Goal: Task Accomplishment & Management: Complete application form

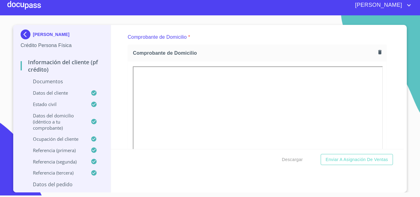
scroll to position [135, 0]
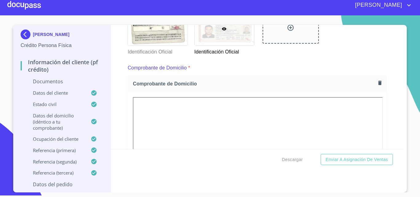
click at [386, 112] on div "Información del cliente (PF crédito) Documentos Documento de identificación   *…" at bounding box center [257, 87] width 293 height 124
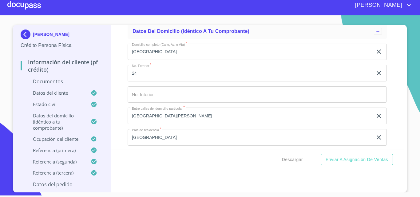
scroll to position [1427, 0]
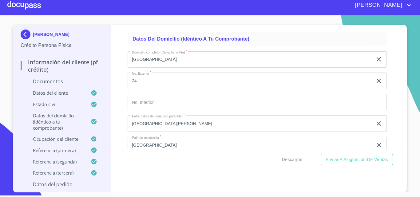
click at [38, 7] on div at bounding box center [24, 5] width 34 height 20
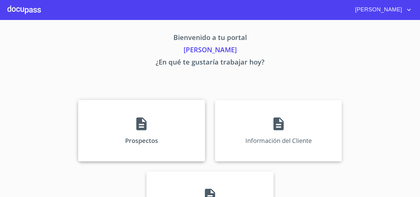
click at [184, 143] on div "Prospectos" at bounding box center [141, 131] width 127 height 62
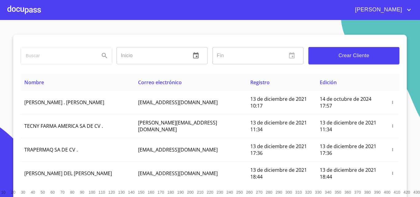
click at [351, 56] on span "Crear Cliente" at bounding box center [353, 55] width 81 height 9
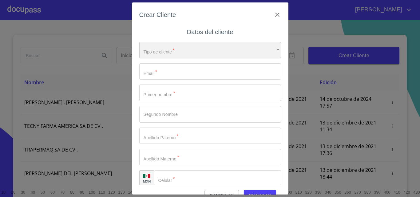
click at [239, 45] on div "​" at bounding box center [210, 50] width 142 height 17
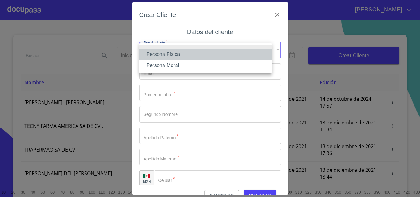
click at [169, 52] on li "Persona Física" at bounding box center [205, 54] width 133 height 11
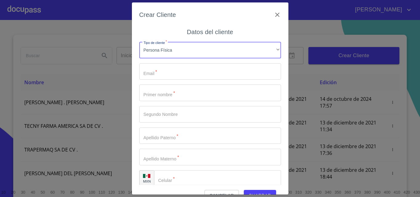
click at [168, 67] on input "Tipo de cliente   *" at bounding box center [210, 71] width 142 height 17
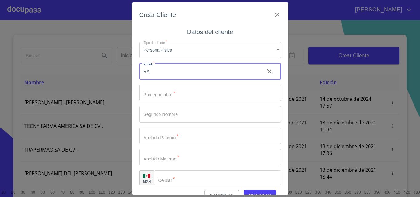
type input "R"
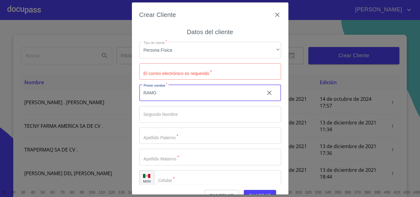
type input "RAMO"
click at [168, 67] on input "Tipo de cliente   *" at bounding box center [210, 71] width 142 height 17
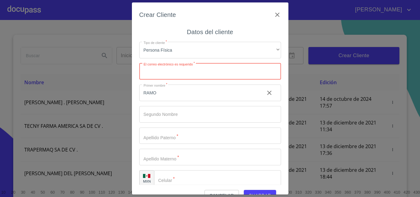
click at [168, 67] on input "Tipo de cliente   *" at bounding box center [210, 71] width 142 height 17
type input "r"
type input "ruizramosdiego05@gmail.com"
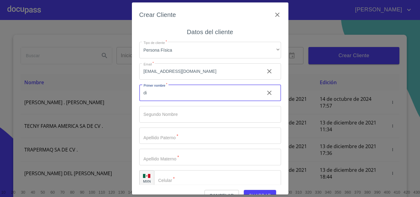
type input "d"
type input "DIEGO"
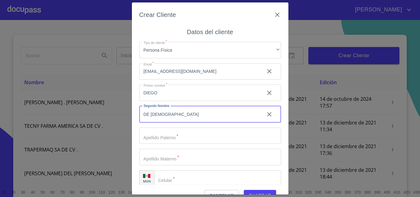
type input "DE [DEMOGRAPHIC_DATA]"
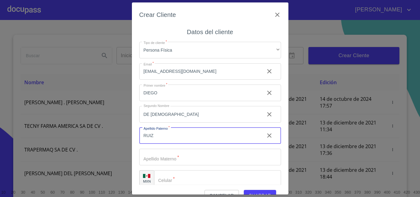
type input "RUIZ"
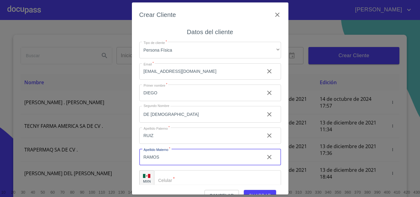
type input "RAMOS"
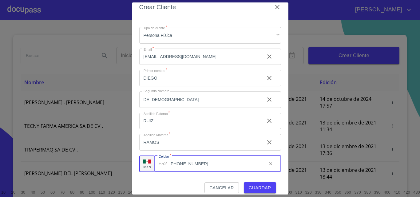
scroll to position [14, 0]
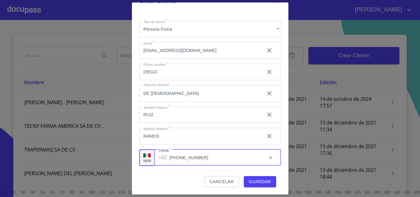
type input "(33)13270368"
click at [253, 182] on span "Guardar" at bounding box center [260, 182] width 22 height 8
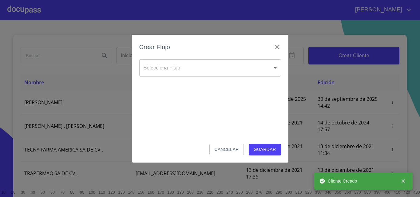
click at [250, 74] on body "EDUARDO Inicio ​ Fin ​ Crear Cliente Nombre Correo electrónico Registro Edición…" at bounding box center [210, 98] width 420 height 197
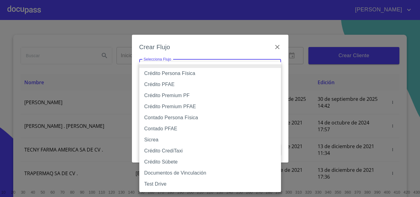
click at [195, 117] on li "Contado Persona Física" at bounding box center [210, 117] width 142 height 11
type input "61b10eea9b8c202ad57ac5da"
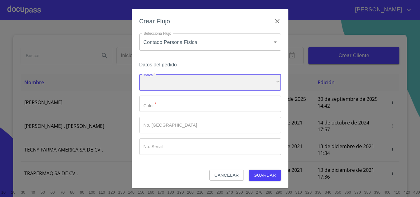
click at [186, 81] on div "​" at bounding box center [210, 82] width 142 height 17
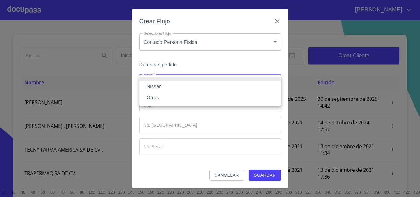
click at [161, 88] on li "Nissan" at bounding box center [210, 86] width 142 height 11
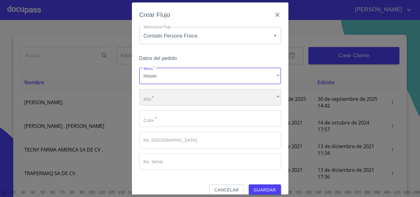
click at [170, 100] on div "​" at bounding box center [210, 97] width 142 height 17
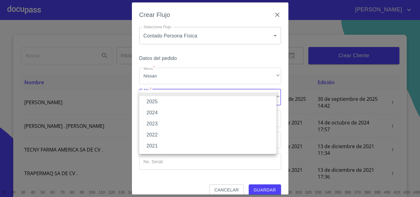
click at [164, 101] on li "2025" at bounding box center [207, 101] width 137 height 11
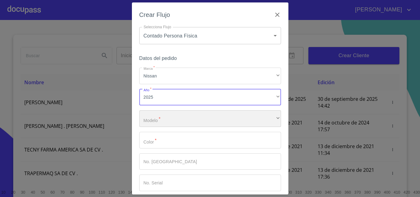
click at [163, 115] on div "​" at bounding box center [210, 118] width 142 height 17
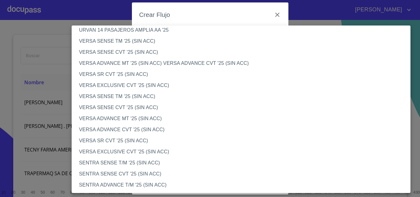
scroll to position [0, 0]
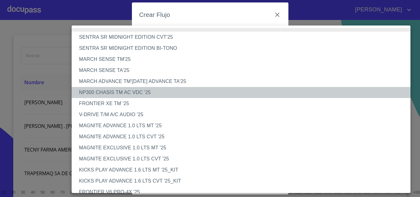
click at [132, 93] on li "NP300 CHASIS TM AC VDC '25" at bounding box center [244, 92] width 344 height 11
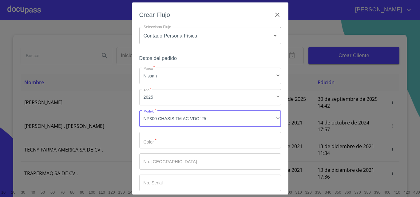
click at [179, 142] on input "Marca   *" at bounding box center [210, 140] width 142 height 17
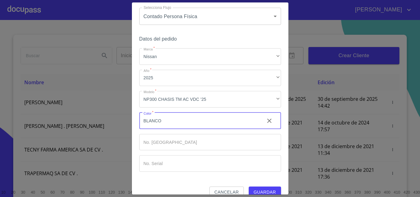
scroll to position [30, 0]
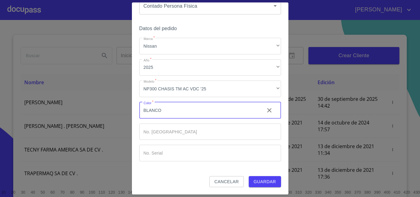
type input "BLANCO"
click at [254, 184] on span "Guardar" at bounding box center [265, 182] width 22 height 8
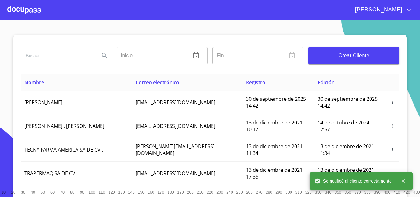
click at [27, 13] on div at bounding box center [24, 10] width 34 height 20
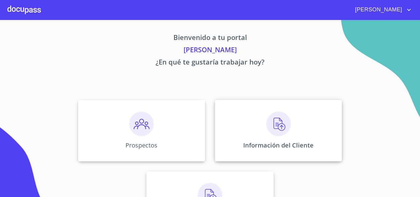
click at [248, 144] on p "Información del Cliente" at bounding box center [278, 145] width 70 height 8
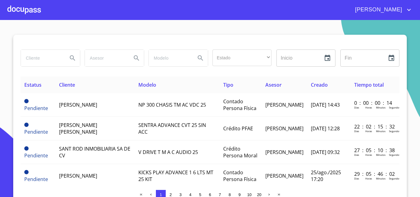
click at [37, 57] on input "search" at bounding box center [42, 58] width 42 height 17
type input "DIEGO DE JESUS"
click at [66, 62] on button "Search" at bounding box center [72, 58] width 15 height 15
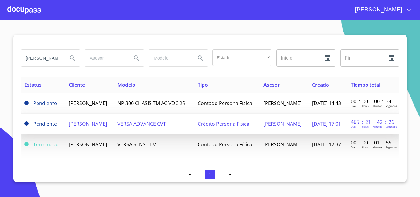
click at [166, 127] on span "VERSA ADVANCE CVT" at bounding box center [141, 124] width 49 height 7
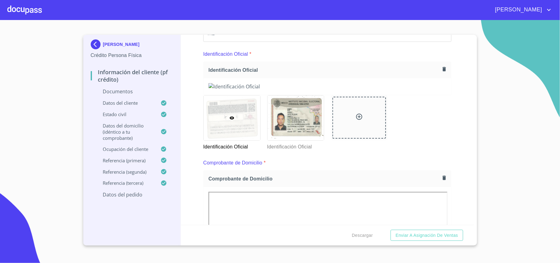
scroll to position [102, 0]
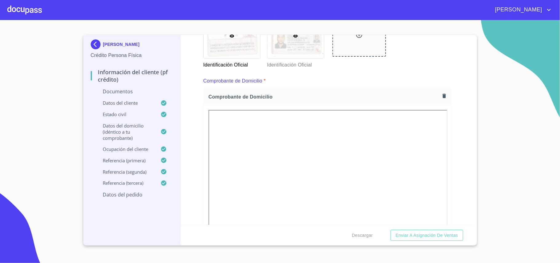
click at [303, 58] on div at bounding box center [296, 36] width 57 height 45
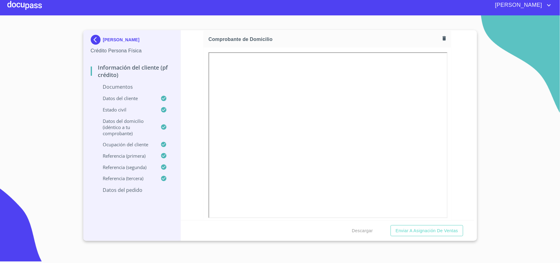
scroll to position [237, 0]
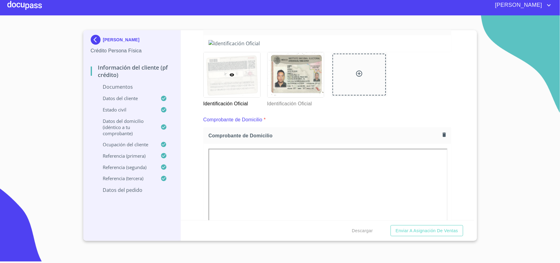
scroll to position [114, 0]
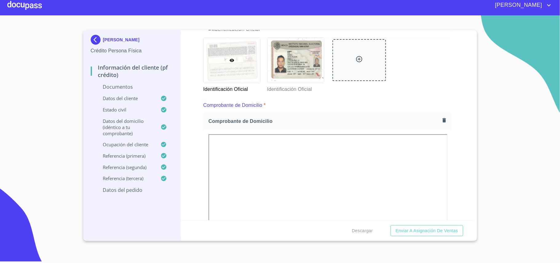
click at [17, 5] on div at bounding box center [24, 5] width 34 height 20
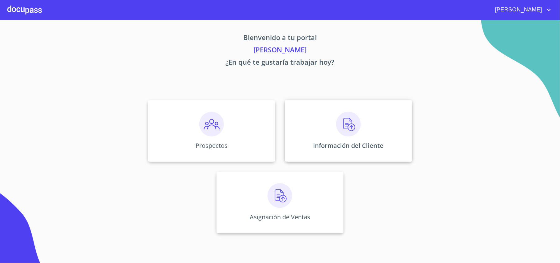
click at [330, 117] on div "Información del Cliente" at bounding box center [348, 131] width 127 height 62
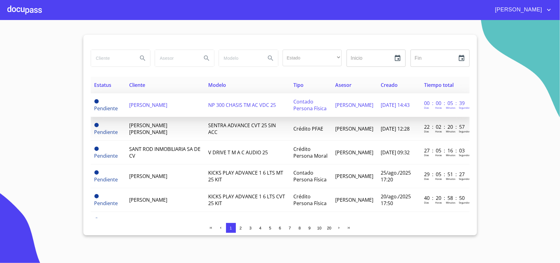
click at [145, 105] on span "DIEGO DE JESUS RUIZ RAMOS" at bounding box center [148, 104] width 38 height 7
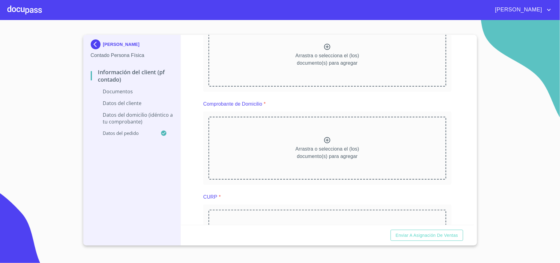
scroll to position [123, 0]
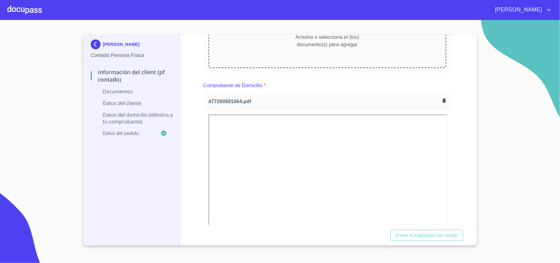
click at [420, 109] on div "Información del Client (PF contado) Documentos Documento de identificación   * …" at bounding box center [327, 130] width 293 height 190
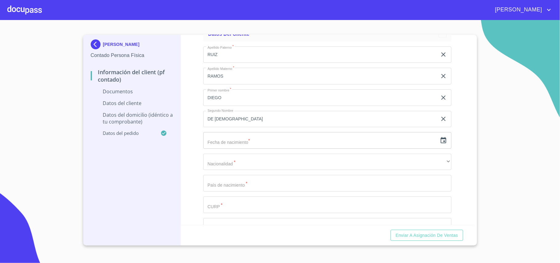
scroll to position [656, 0]
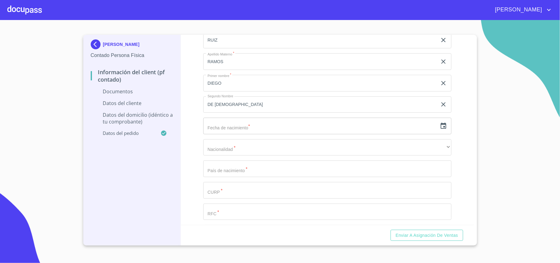
click at [420, 125] on icon "button" at bounding box center [443, 125] width 7 height 7
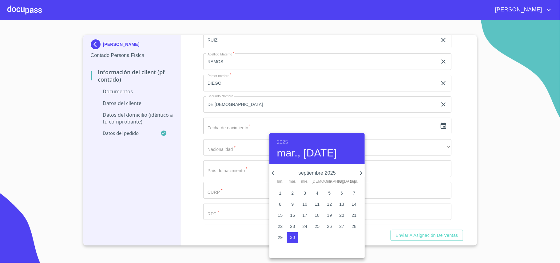
click at [287, 139] on h6 "2025" at bounding box center [282, 142] width 11 height 9
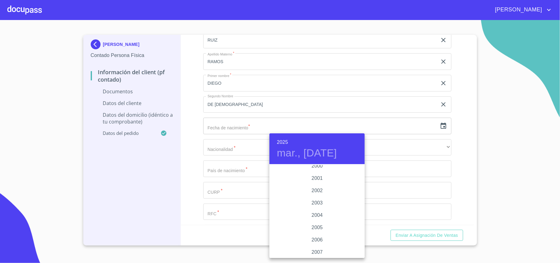
scroll to position [906, 0]
click at [316, 170] on div "1999" at bounding box center [316, 175] width 95 height 12
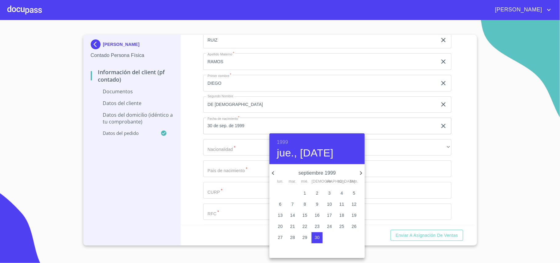
click at [275, 171] on icon "button" at bounding box center [272, 172] width 7 height 7
click at [328, 192] on span "4" at bounding box center [329, 193] width 11 height 6
type input "4 de jun. de 1999"
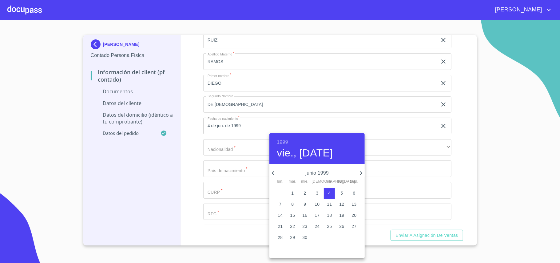
click at [241, 153] on div at bounding box center [280, 131] width 560 height 263
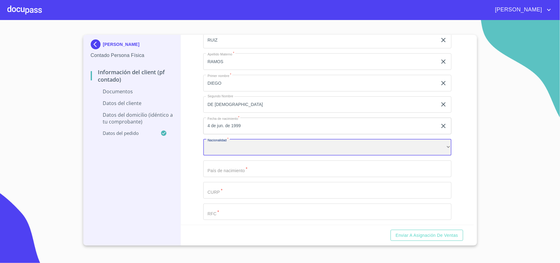
click at [245, 148] on div "​" at bounding box center [327, 147] width 248 height 17
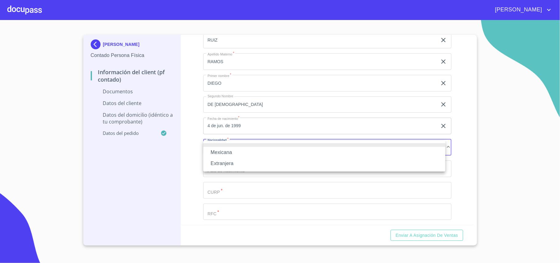
click at [229, 155] on li "Mexicana" at bounding box center [324, 152] width 242 height 11
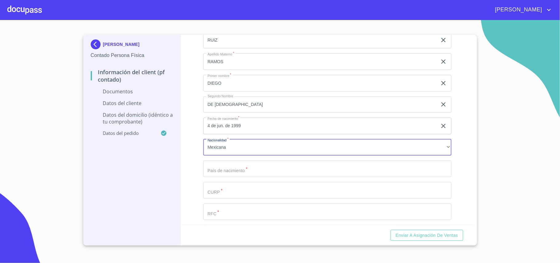
click at [239, 173] on input "Documento de identificación   *" at bounding box center [327, 168] width 248 height 17
type input "[GEOGRAPHIC_DATA]"
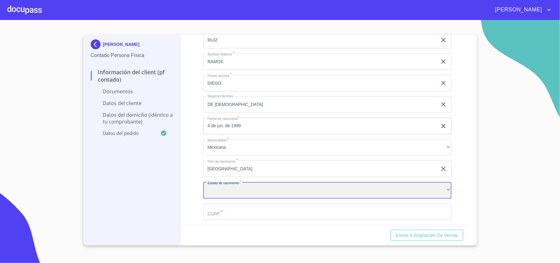
click at [222, 190] on div "​" at bounding box center [327, 190] width 248 height 17
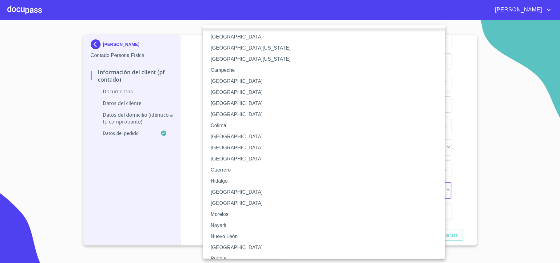
click at [222, 190] on li "[GEOGRAPHIC_DATA]" at bounding box center [327, 191] width 248 height 11
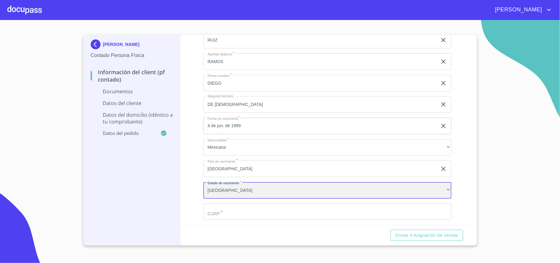
click at [234, 190] on div "[GEOGRAPHIC_DATA]" at bounding box center [327, 190] width 248 height 17
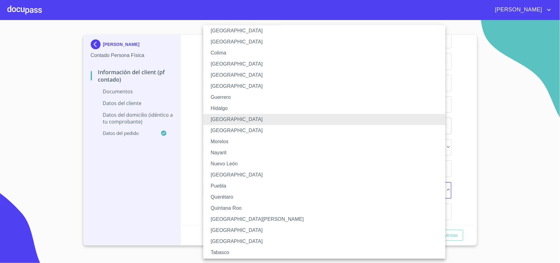
scroll to position [82, 0]
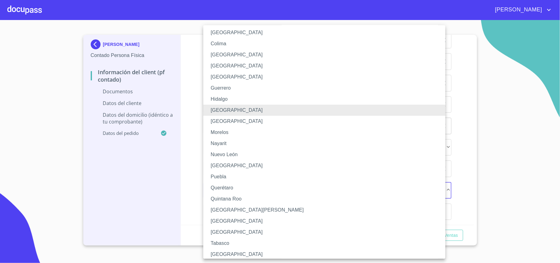
click at [221, 109] on li "[GEOGRAPHIC_DATA]" at bounding box center [327, 110] width 248 height 11
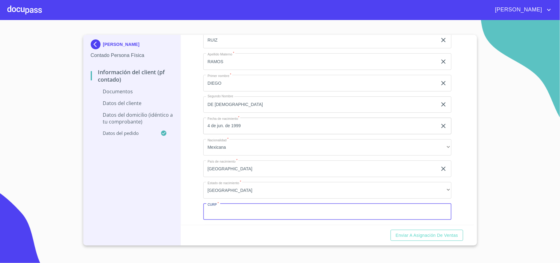
click at [232, 197] on input "Documento de identificación   *" at bounding box center [327, 211] width 248 height 17
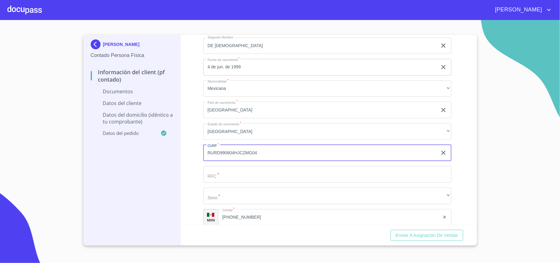
scroll to position [738, 0]
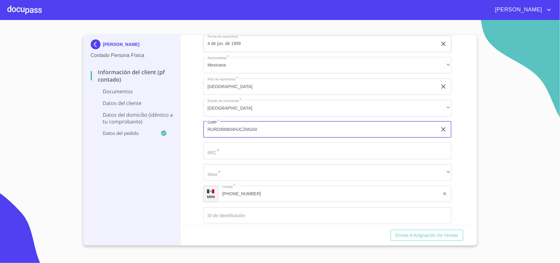
type input "RURD990604HJCZMG04"
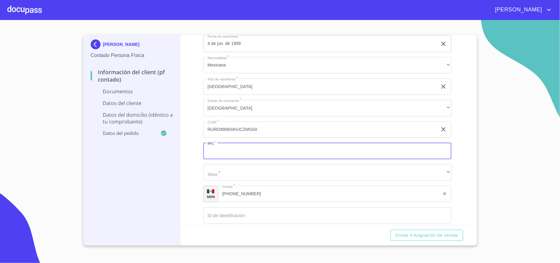
click at [243, 149] on input "Documento de identificación   *" at bounding box center [327, 150] width 248 height 17
type input "RURD990604"
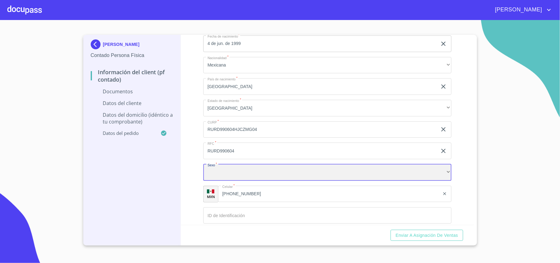
click at [221, 174] on div "​" at bounding box center [327, 172] width 248 height 17
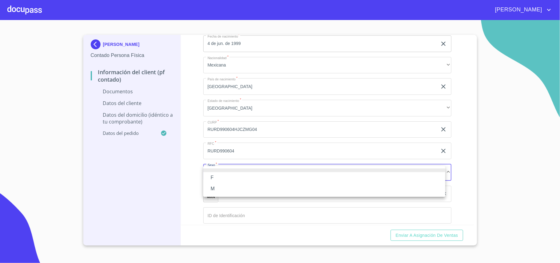
click at [222, 186] on li "M" at bounding box center [324, 188] width 242 height 11
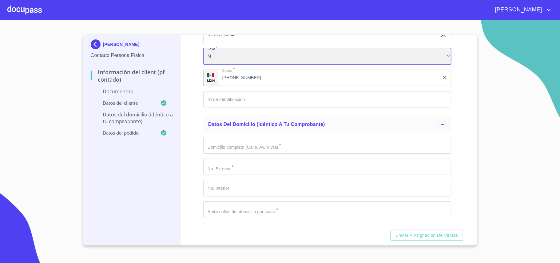
scroll to position [861, 0]
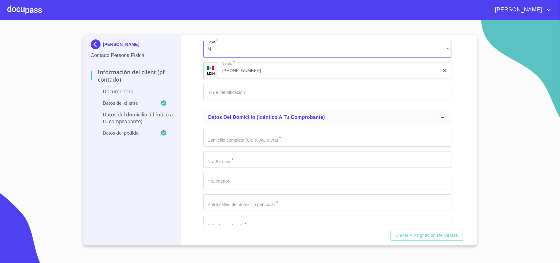
click at [231, 90] on input "Documento de identificación   *" at bounding box center [327, 92] width 248 height 17
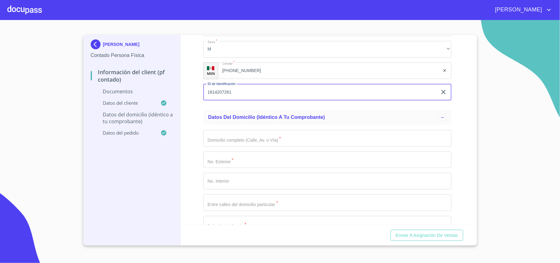
type input "1614207261"
click at [229, 135] on input "Documento de identificación   *" at bounding box center [327, 138] width 248 height 17
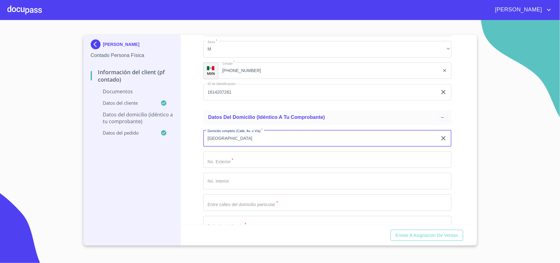
type input "MURCIA"
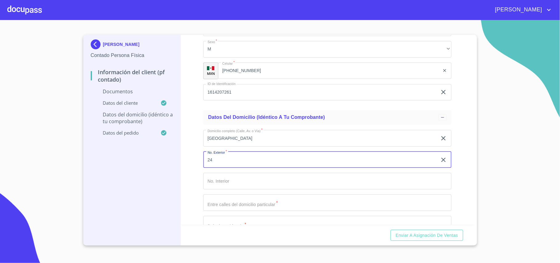
type input "24"
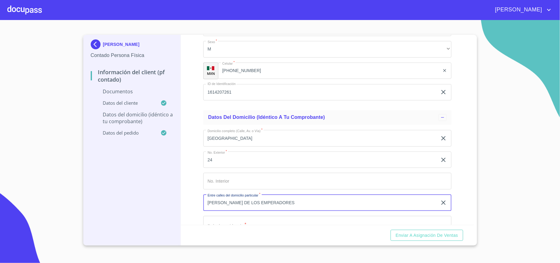
type input "VALLE DE LOS EMPERADORES"
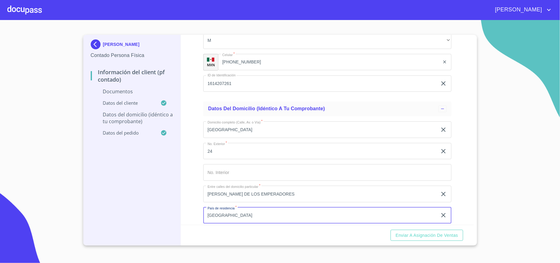
type input "[GEOGRAPHIC_DATA]"
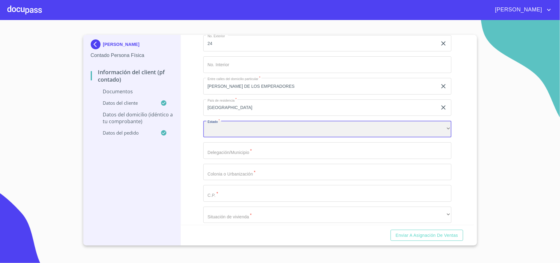
click at [210, 129] on div "​" at bounding box center [327, 129] width 248 height 17
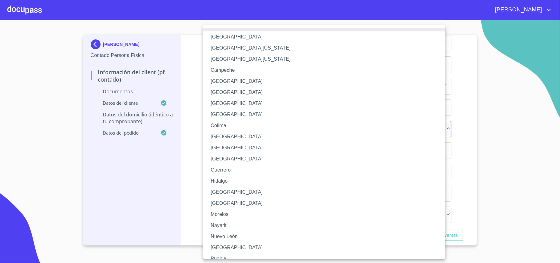
click at [217, 189] on li "[GEOGRAPHIC_DATA]" at bounding box center [327, 191] width 248 height 11
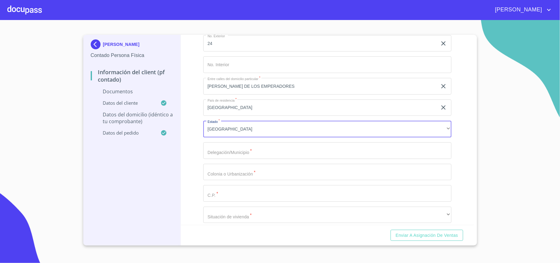
click at [259, 161] on div "Domicilio completo (Calle, Av. o Vía)   * MURCIA ​ No. Exterior   * 24 ​ No. I…" at bounding box center [327, 129] width 248 height 241
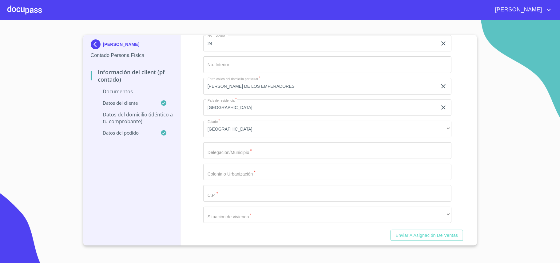
click at [258, 154] on input "Documento de identificación   *" at bounding box center [327, 150] width 248 height 17
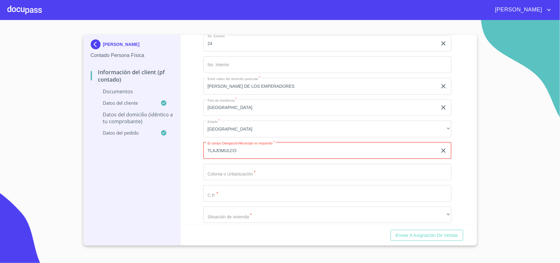
type input "TLAJOMULCO"
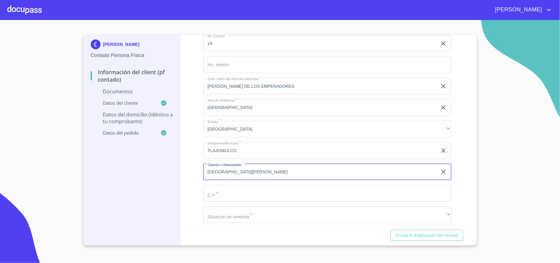
type input "LOMAS DE TEJEDA"
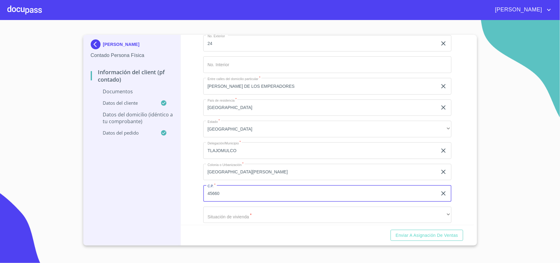
type input "45660"
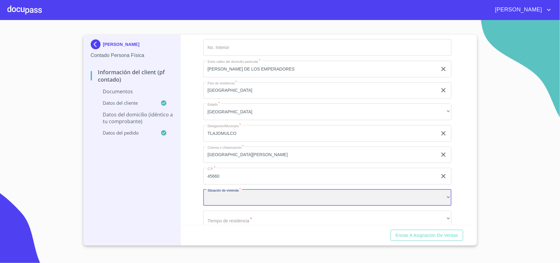
scroll to position [1019, 0]
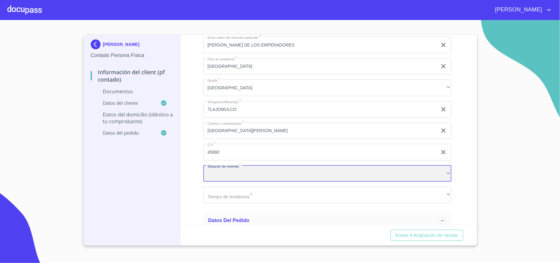
click at [249, 171] on div "​" at bounding box center [327, 173] width 248 height 17
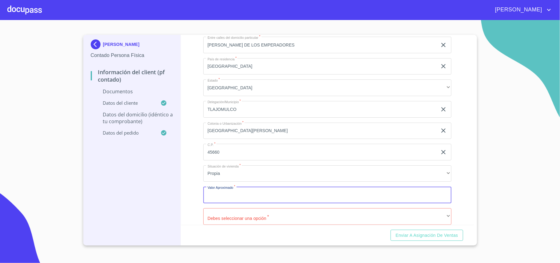
click at [270, 197] on input "Documento de identificación   *" at bounding box center [327, 194] width 248 height 17
type input "$900,000"
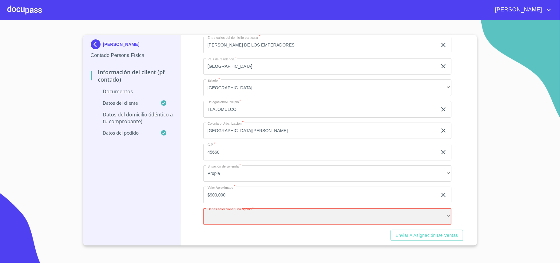
scroll to position [1019, 0]
click at [272, 197] on div "​" at bounding box center [327, 215] width 248 height 17
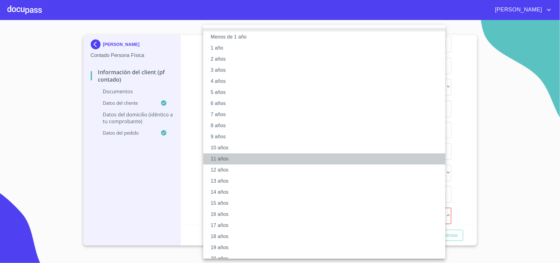
click at [214, 153] on li "11 años" at bounding box center [327, 158] width 248 height 11
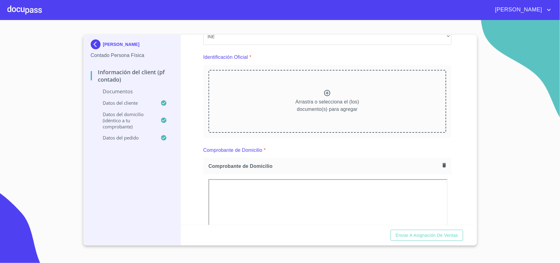
scroll to position [0, 0]
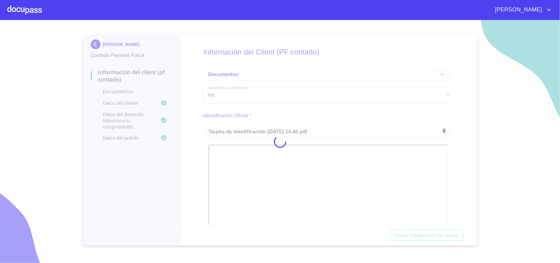
click at [282, 122] on div at bounding box center [280, 141] width 560 height 243
click at [420, 114] on div at bounding box center [280, 141] width 560 height 243
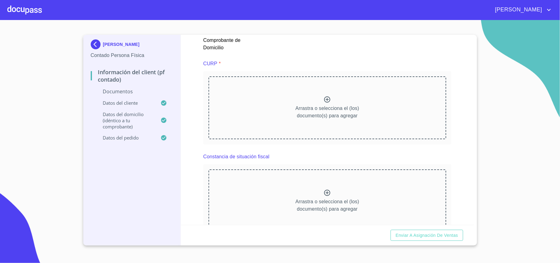
scroll to position [615, 0]
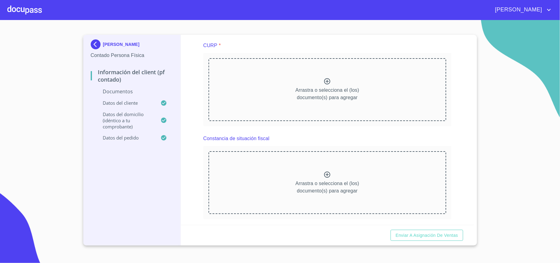
click at [324, 176] on icon at bounding box center [327, 174] width 7 height 7
click at [324, 81] on icon at bounding box center [327, 81] width 7 height 7
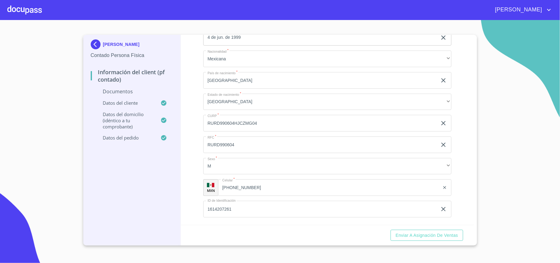
scroll to position [943, 0]
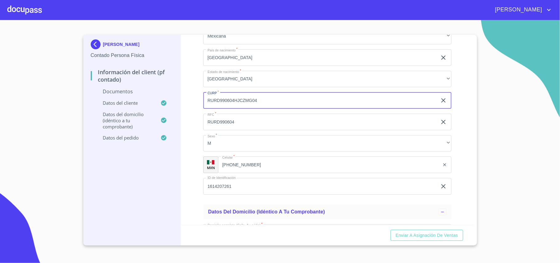
drag, startPoint x: 264, startPoint y: 105, endPoint x: 208, endPoint y: 104, distance: 55.7
click at [208, 104] on input "RURD990604HJCZMG04" at bounding box center [320, 100] width 234 height 17
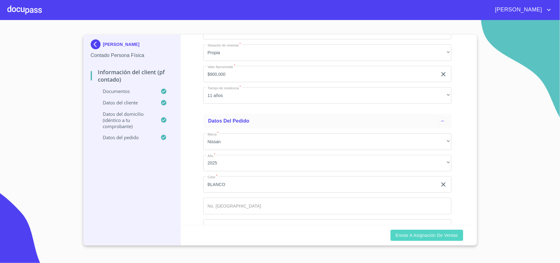
scroll to position [1510, 0]
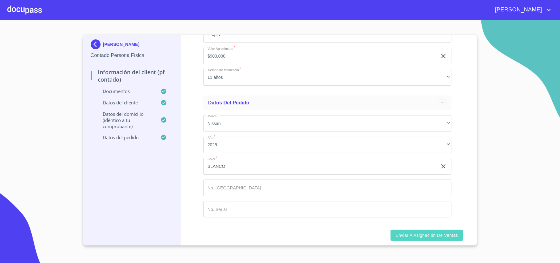
click at [418, 197] on span "Enviar a Asignación de Ventas" at bounding box center [427, 235] width 62 height 8
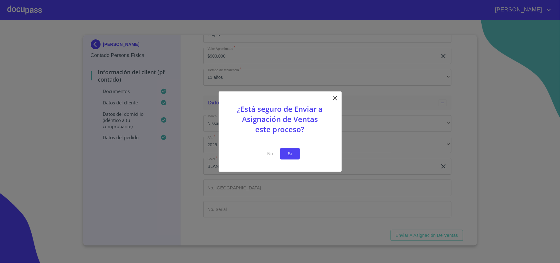
click at [296, 153] on button "Si" at bounding box center [290, 153] width 20 height 11
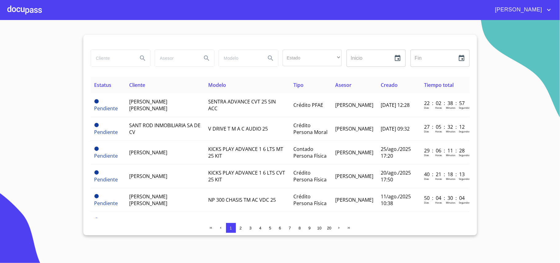
click at [29, 8] on div at bounding box center [24, 10] width 34 height 20
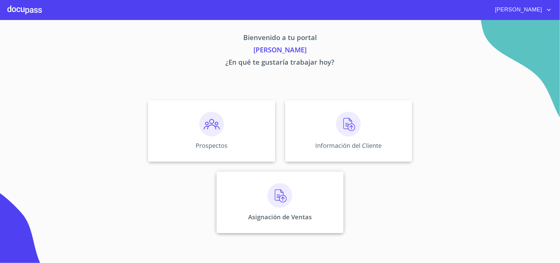
click at [305, 195] on div "Asignación de Ventas" at bounding box center [280, 202] width 127 height 62
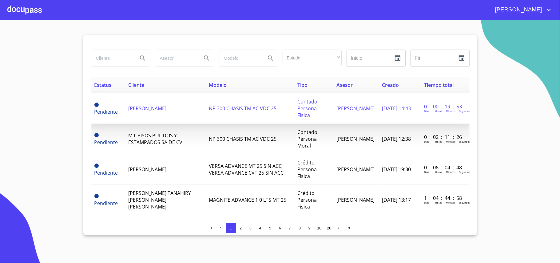
click at [164, 105] on span "DIEGO DE JESUS RUIZ RAMOS" at bounding box center [147, 108] width 38 height 7
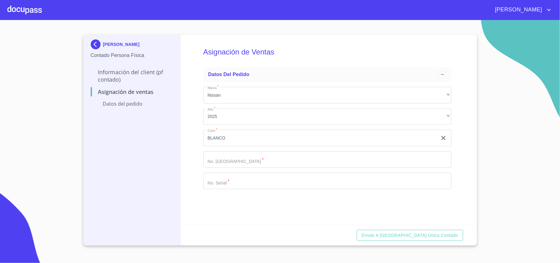
click at [268, 168] on div "Marca   * Nissan ​ Año   * 2025 ​ Color   * BLANCO ​ No. Pedido   * ​ No. Seria…" at bounding box center [327, 138] width 248 height 112
click at [269, 162] on input "Marca   *" at bounding box center [327, 159] width 248 height 17
type input "11932|"
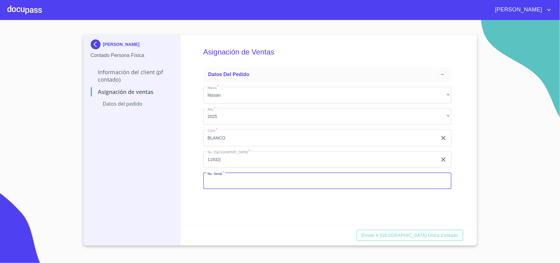
click at [252, 179] on input "Marca   *" at bounding box center [327, 181] width 248 height 17
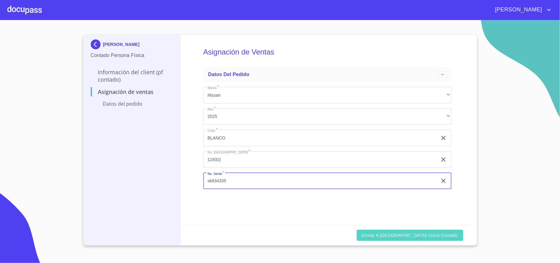
type input "sk634335"
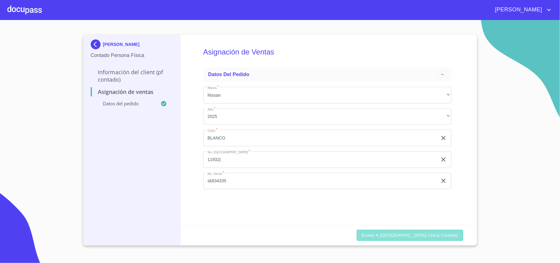
click at [420, 197] on span "Enviar a Ventanilla única contado" at bounding box center [410, 235] width 97 height 8
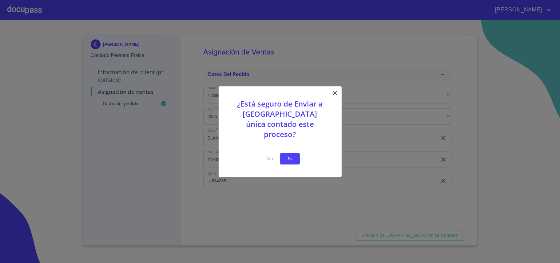
click at [288, 155] on span "Si" at bounding box center [290, 159] width 10 height 8
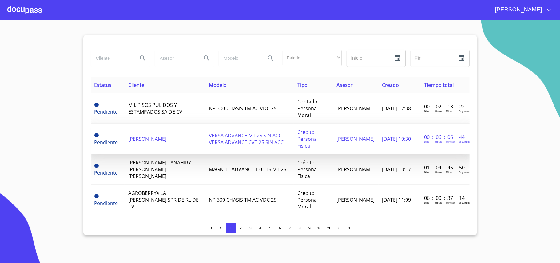
click at [157, 132] on td "[PERSON_NAME]" at bounding box center [165, 139] width 81 height 30
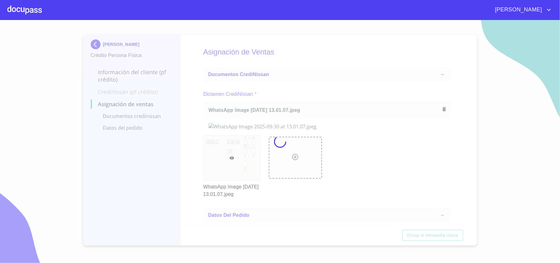
click at [290, 85] on div at bounding box center [280, 141] width 560 height 243
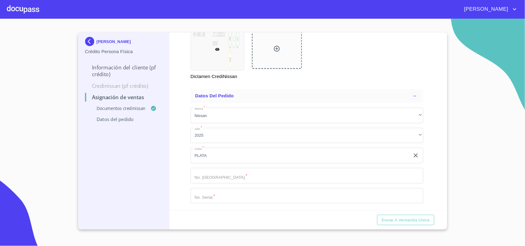
scroll to position [133, 0]
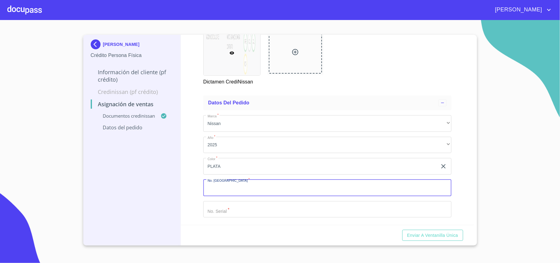
click at [261, 185] on input "Marca   *" at bounding box center [327, 187] width 248 height 17
type input "11927"
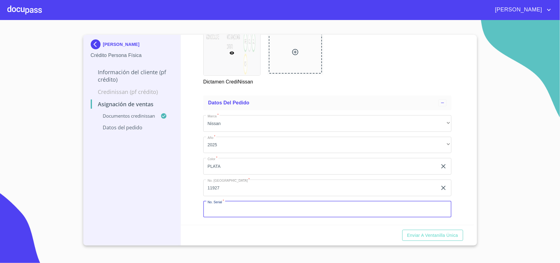
click at [292, 197] on input "Marca   *" at bounding box center [327, 209] width 248 height 17
type input "sk634335"
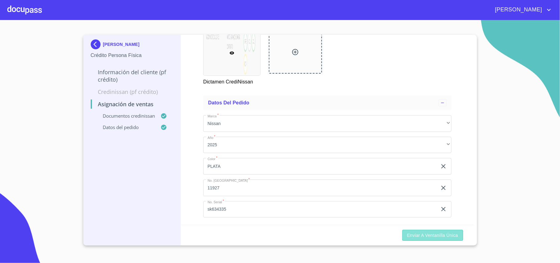
click at [420, 197] on span "Enviar a Ventanilla única" at bounding box center [432, 235] width 51 height 8
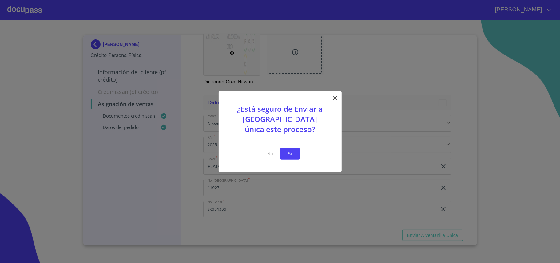
click at [286, 155] on span "Si" at bounding box center [290, 154] width 10 height 8
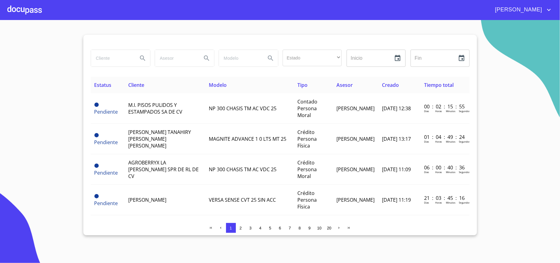
click at [35, 18] on div at bounding box center [24, 10] width 34 height 20
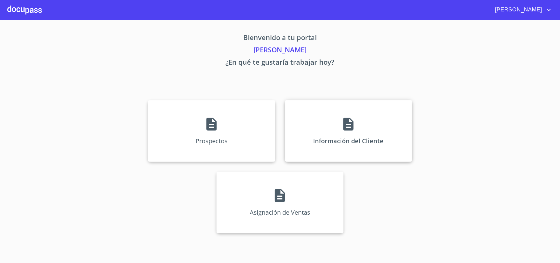
click at [294, 127] on div "Información del Cliente" at bounding box center [348, 131] width 127 height 62
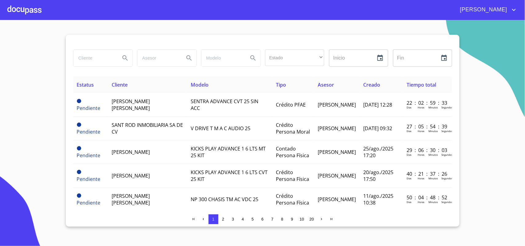
click at [99, 60] on input "search" at bounding box center [95, 58] width 42 height 17
type input "[PERSON_NAME]"
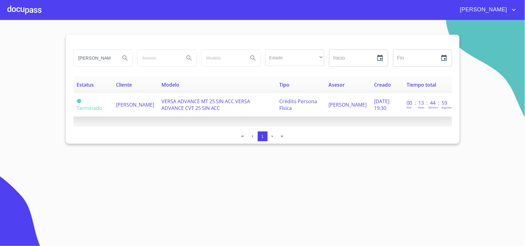
click at [195, 113] on td "VERSA ADVANCE MT 25 SIN ACC VERSA ADVANCE CVT 25 SIN ACC" at bounding box center [217, 105] width 118 height 24
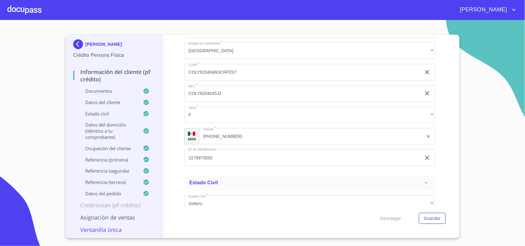
scroll to position [1653, 0]
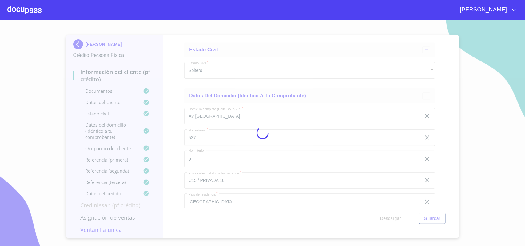
click at [263, 78] on div at bounding box center [262, 133] width 525 height 226
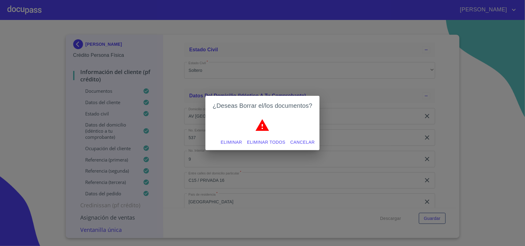
click at [264, 141] on span "Eliminar todos" at bounding box center [266, 143] width 38 height 8
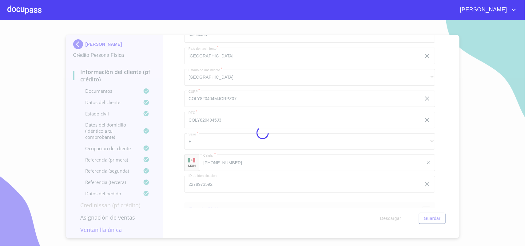
click at [328, 71] on div at bounding box center [262, 133] width 525 height 226
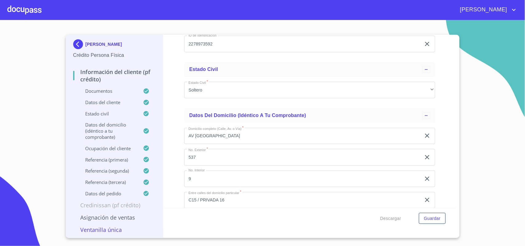
scroll to position [1807, 0]
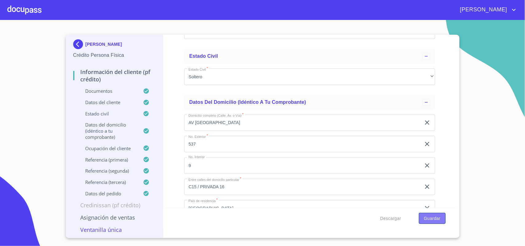
click at [431, 216] on span "Guardar" at bounding box center [432, 219] width 17 height 8
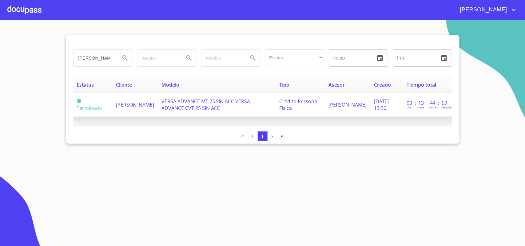
click at [131, 101] on span "[PERSON_NAME]" at bounding box center [135, 104] width 38 height 7
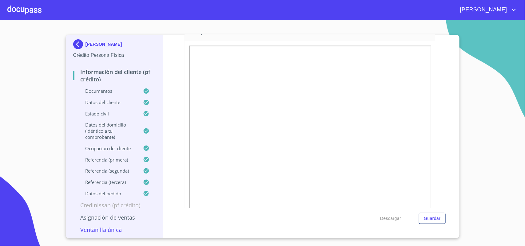
scroll to position [347, 0]
click at [425, 52] on icon "button" at bounding box center [428, 50] width 6 height 6
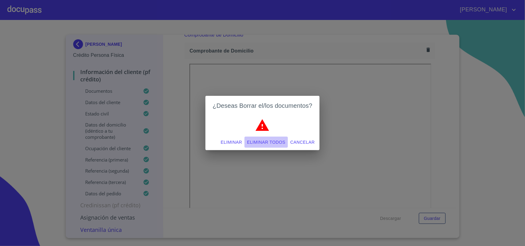
click at [272, 140] on span "Eliminar todos" at bounding box center [266, 143] width 38 height 8
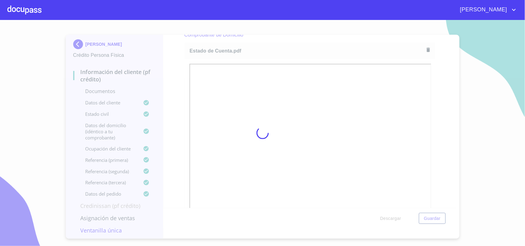
click at [437, 104] on div at bounding box center [262, 133] width 525 height 226
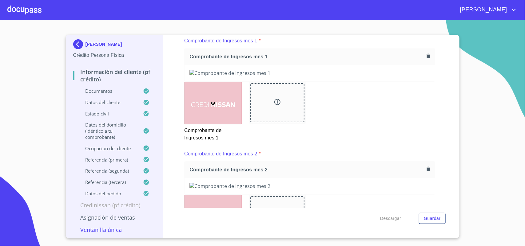
scroll to position [654, 0]
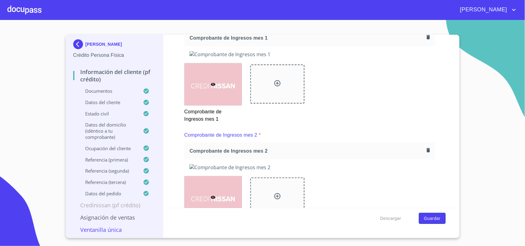
click at [438, 222] on span "Guardar" at bounding box center [432, 219] width 17 height 8
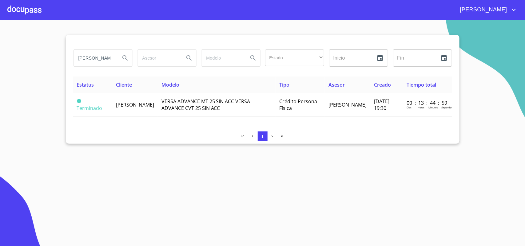
click at [26, 9] on div at bounding box center [24, 10] width 34 height 20
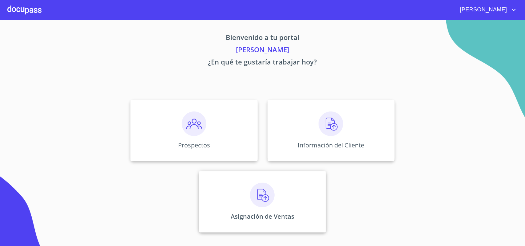
click at [284, 207] on div "Asignación de Ventas" at bounding box center [262, 202] width 127 height 62
